Goal: Find specific page/section: Find specific page/section

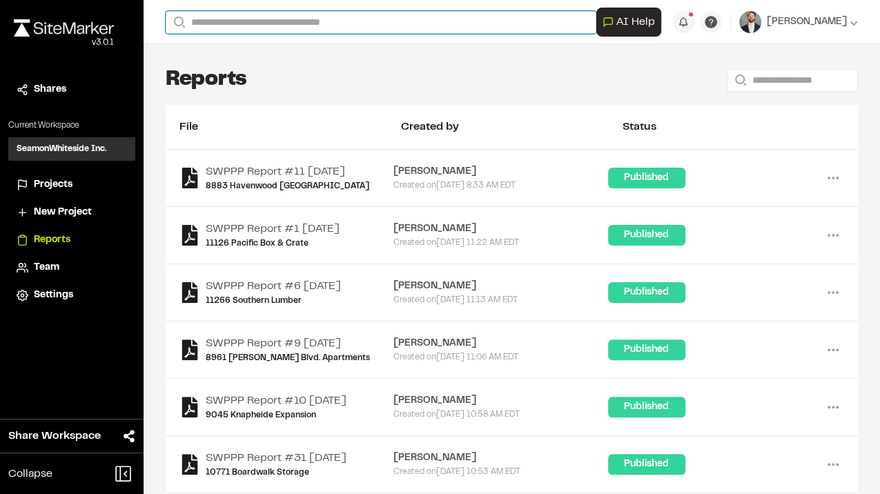
click at [211, 21] on input "Search" at bounding box center [381, 22] width 431 height 23
type input "****"
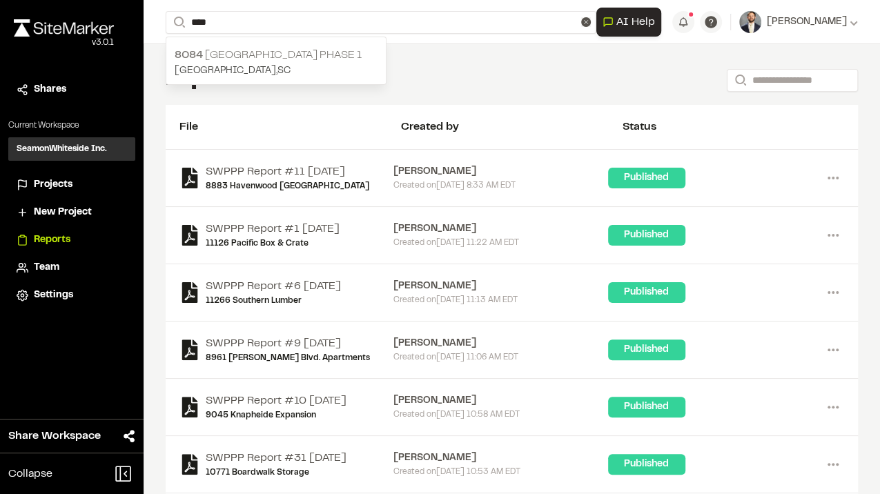
click at [237, 60] on p "8084 [GEOGRAPHIC_DATA] Phase 1" at bounding box center [276, 55] width 203 height 17
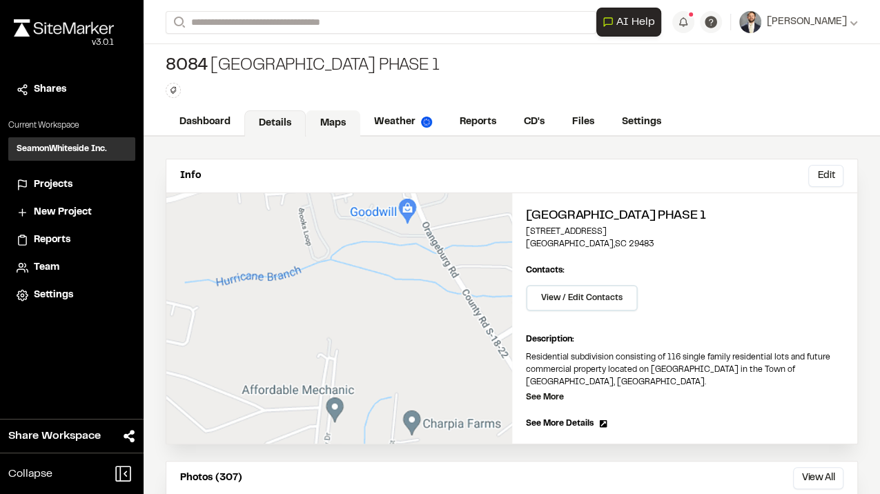
click at [337, 121] on link "Maps" at bounding box center [333, 123] width 55 height 26
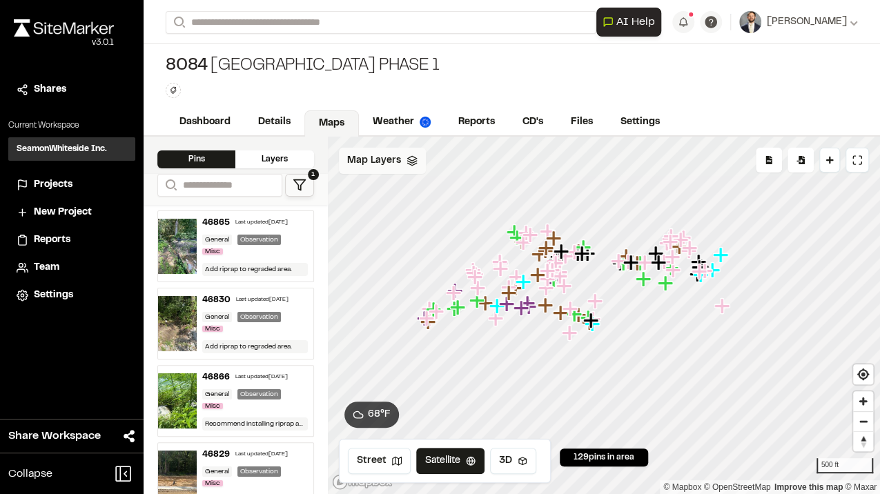
click at [374, 164] on span "Map Layers" at bounding box center [374, 160] width 54 height 15
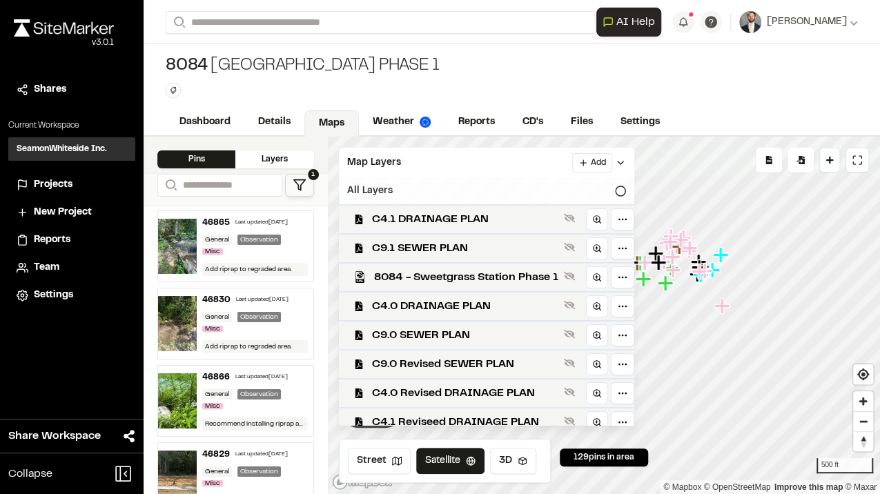
click at [618, 188] on div "All Layers" at bounding box center [486, 191] width 295 height 26
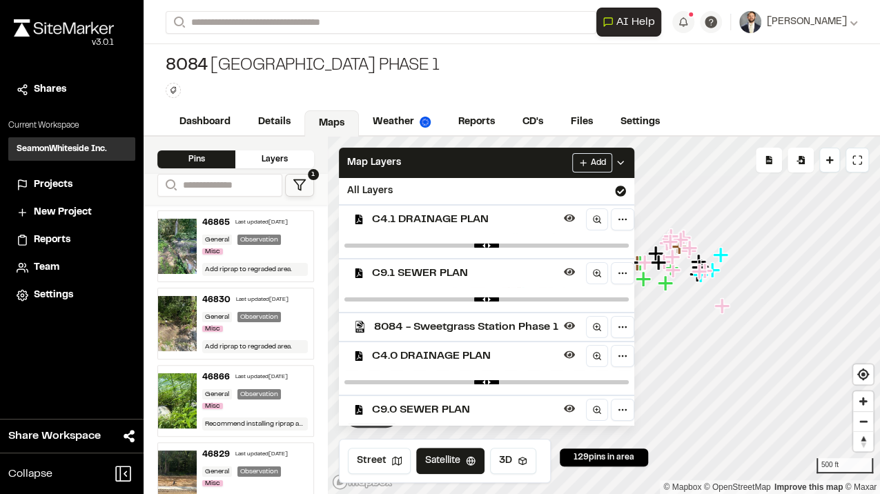
click at [595, 159] on html "Close sidebar v 3.0.1 Shares Current Workspace SeamonWhiteside Inc. SI Projects…" at bounding box center [440, 247] width 880 height 494
click at [488, 150] on html "Close sidebar v 3.0.1 Shares Current Workspace SeamonWhiteside Inc. SI Projects…" at bounding box center [440, 247] width 880 height 494
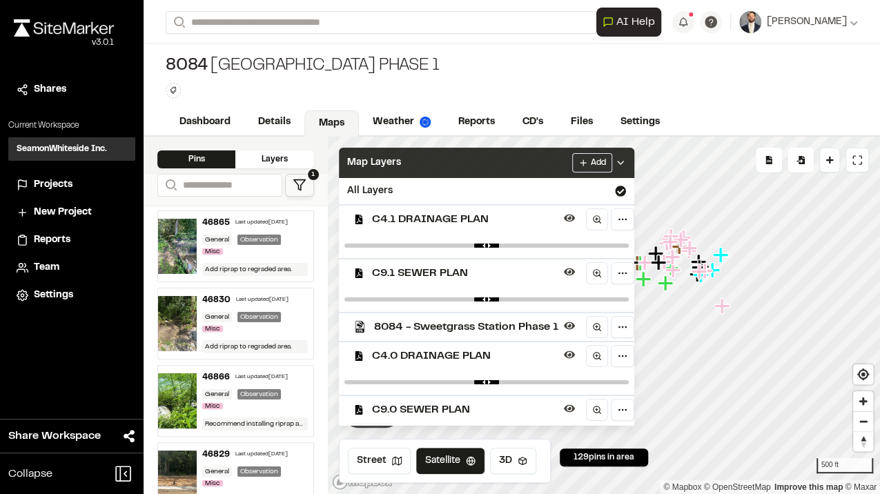
click at [483, 160] on div "Map Layers Add" at bounding box center [486, 163] width 295 height 30
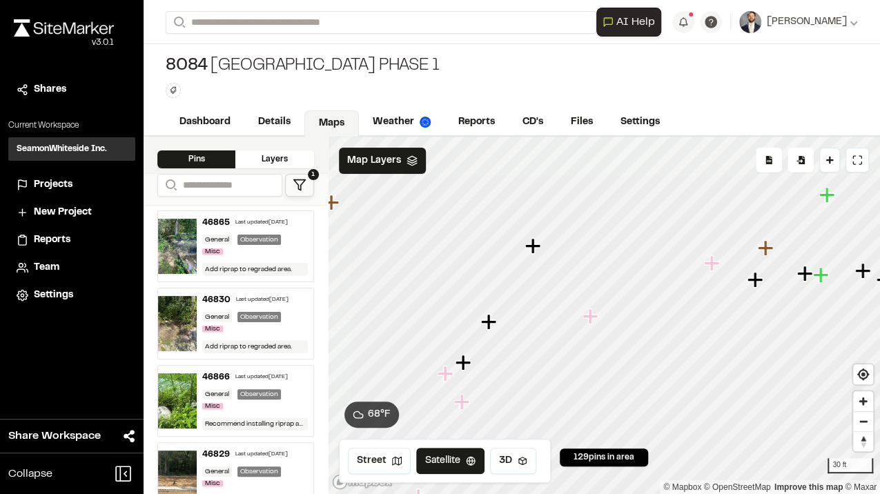
click at [533, 247] on icon "Map marker" at bounding box center [532, 245] width 15 height 15
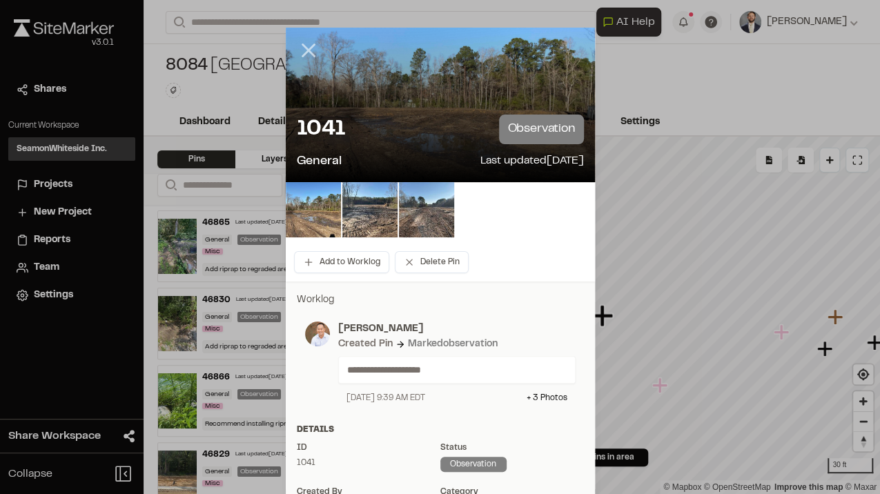
click at [302, 51] on line at bounding box center [308, 51] width 12 height 12
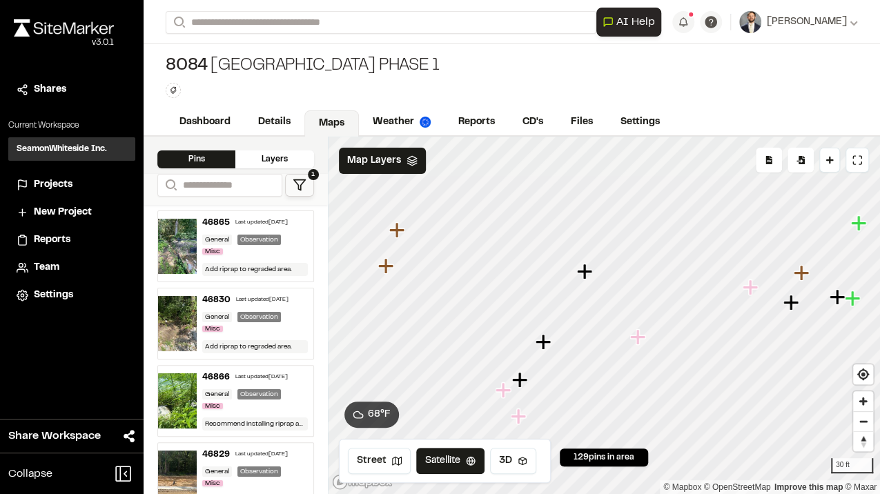
click at [542, 342] on icon "Map marker" at bounding box center [542, 341] width 15 height 15
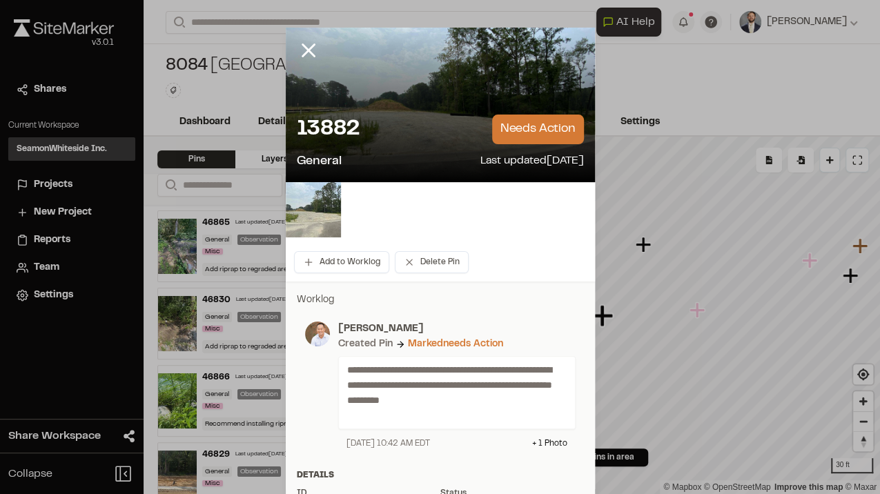
click at [315, 219] on img at bounding box center [313, 209] width 55 height 55
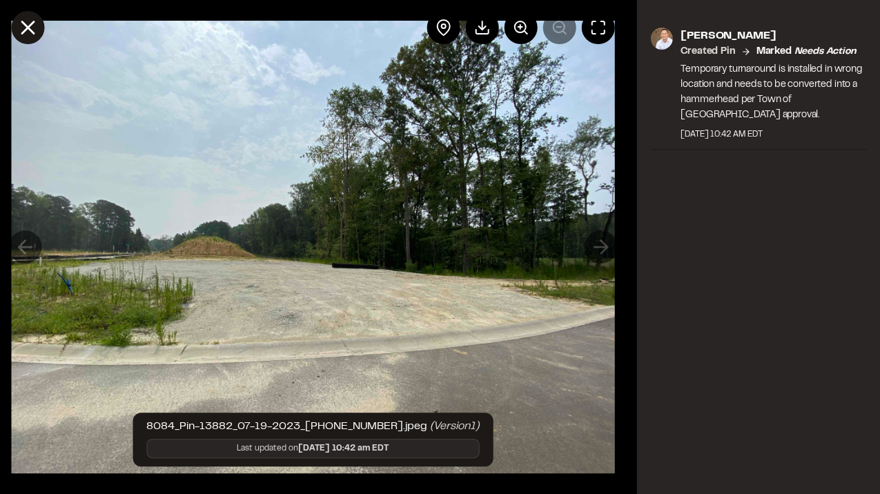
click at [25, 28] on icon at bounding box center [27, 27] width 23 height 23
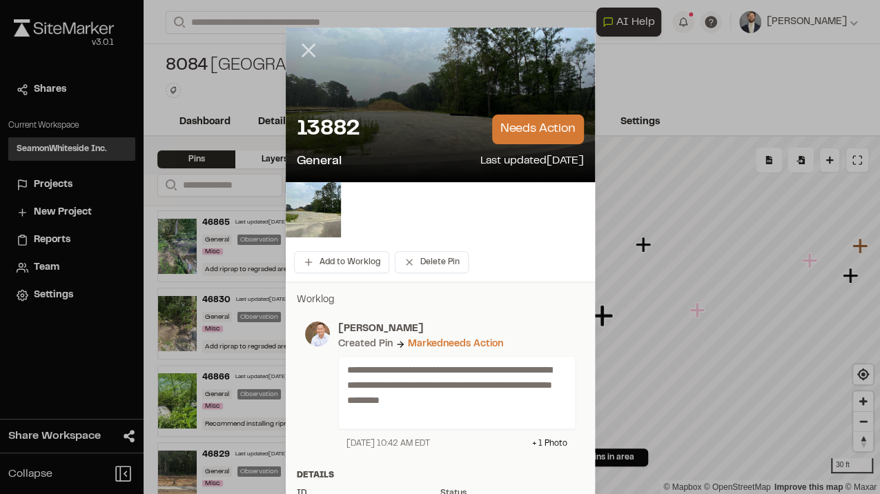
click at [305, 56] on icon at bounding box center [308, 50] width 23 height 23
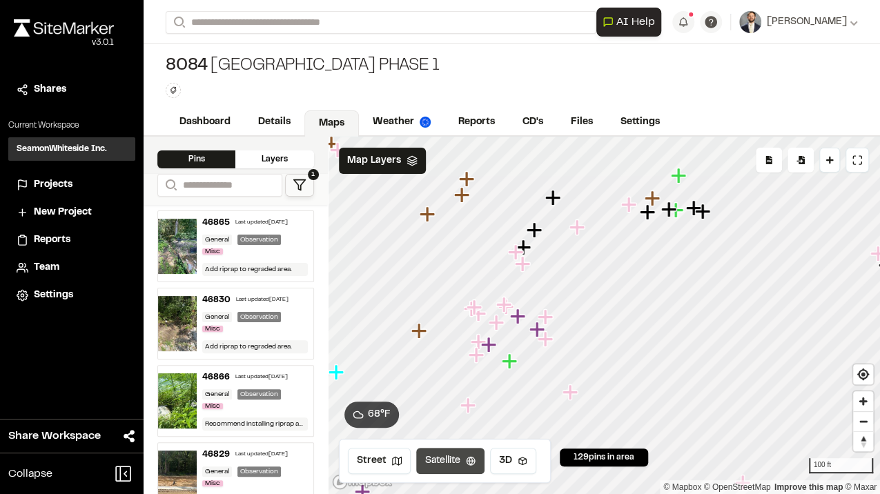
click at [435, 447] on div "Click to Drop Pin 129 pins in area Export Pins Available Datums Datums Apply Co…" at bounding box center [604, 315] width 552 height 357
